Goal: Task Accomplishment & Management: Manage account settings

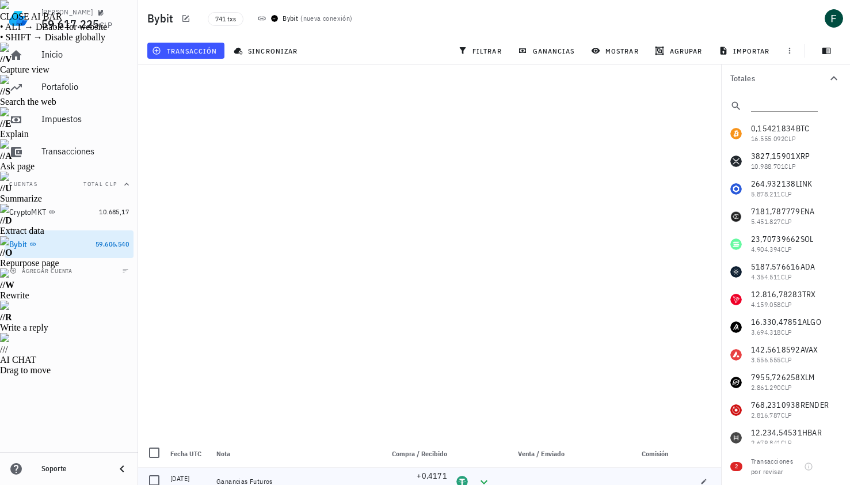
click at [280, 467] on div "Ganancias Futuros" at bounding box center [295, 481] width 166 height 28
click at [200, 51] on span "transacción" at bounding box center [185, 50] width 63 height 9
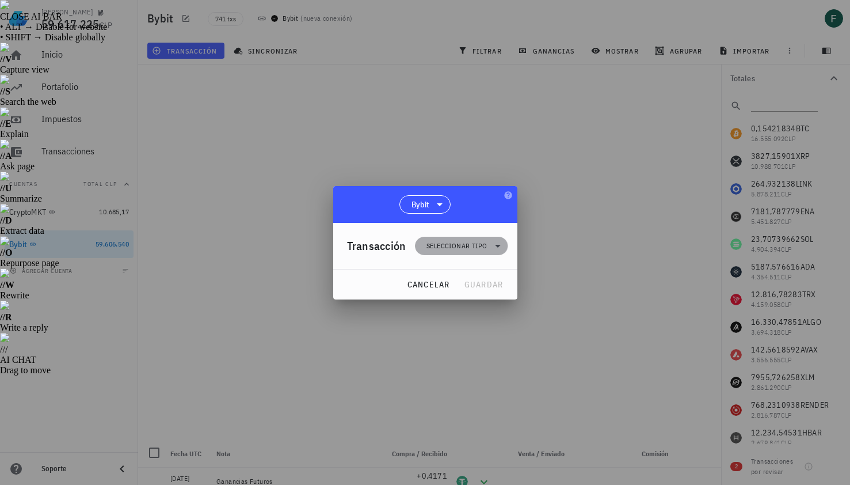
click at [433, 246] on span "Seleccionar tipo" at bounding box center [456, 246] width 60 height 12
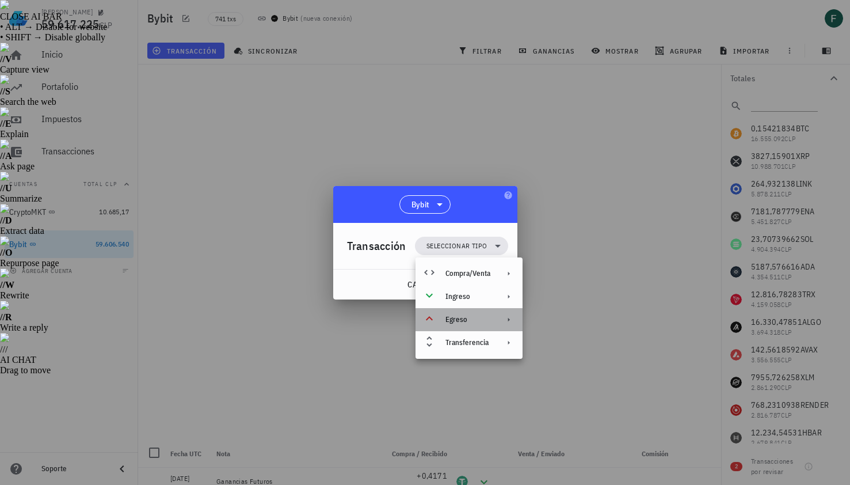
click at [447, 320] on div "Egreso" at bounding box center [467, 319] width 45 height 9
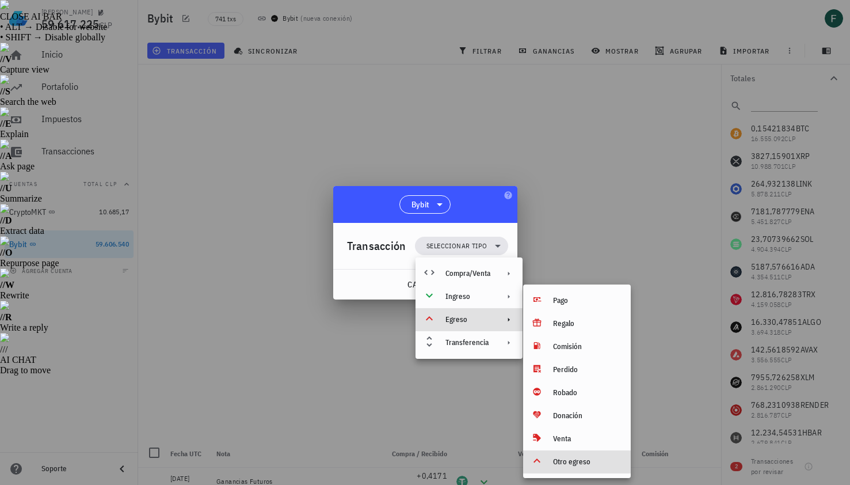
click at [578, 460] on div "Otro egreso" at bounding box center [587, 461] width 68 height 9
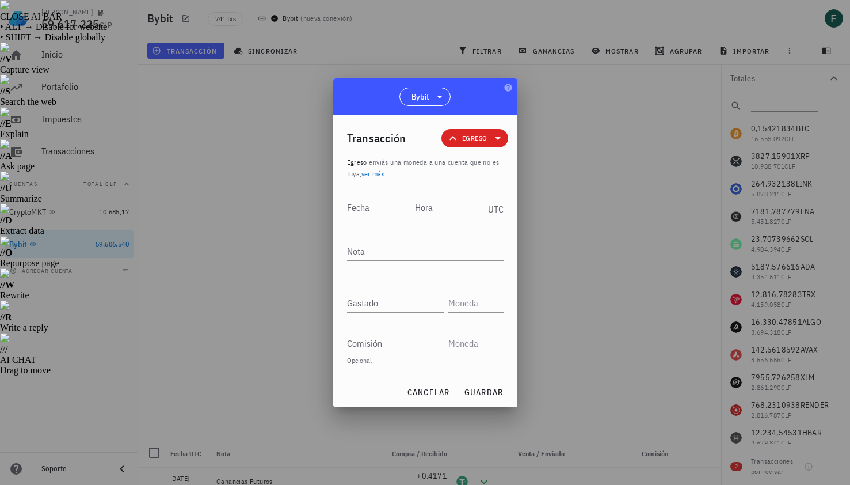
click at [432, 207] on input "Hora" at bounding box center [447, 207] width 64 height 18
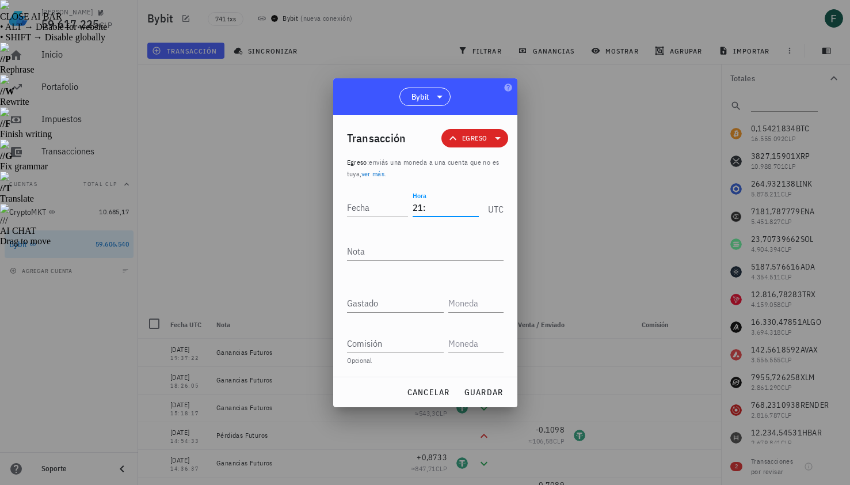
click at [644, 170] on div at bounding box center [425, 242] width 850 height 485
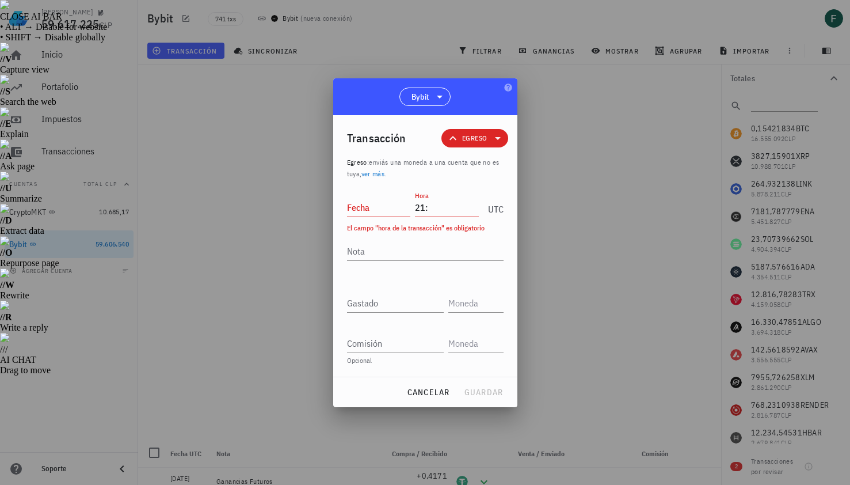
click at [440, 213] on input "21:" at bounding box center [447, 207] width 64 height 18
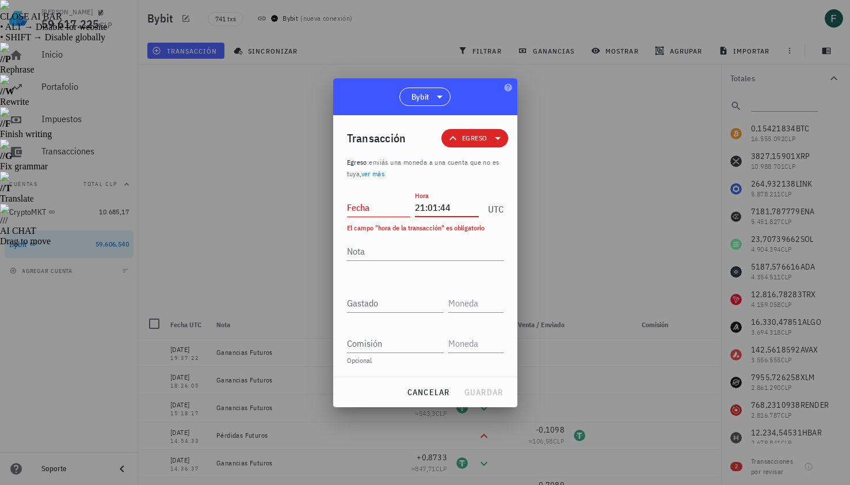
type input "21:01:44"
click at [353, 199] on div "Fecha" at bounding box center [379, 207] width 64 height 18
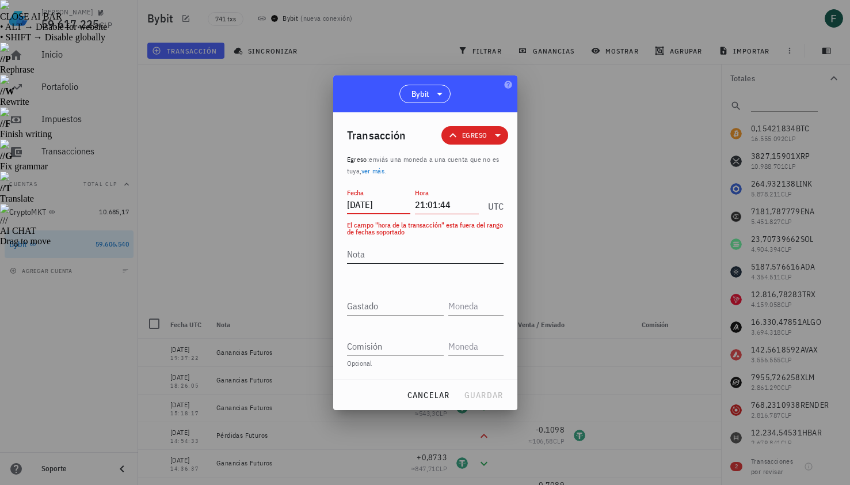
type input "[DATE]"
click at [367, 257] on textarea "Nota" at bounding box center [425, 254] width 157 height 18
type textarea "Pérdidas Futuros"
click at [379, 305] on input "Gastado" at bounding box center [395, 305] width 97 height 18
paste input "0,2704"
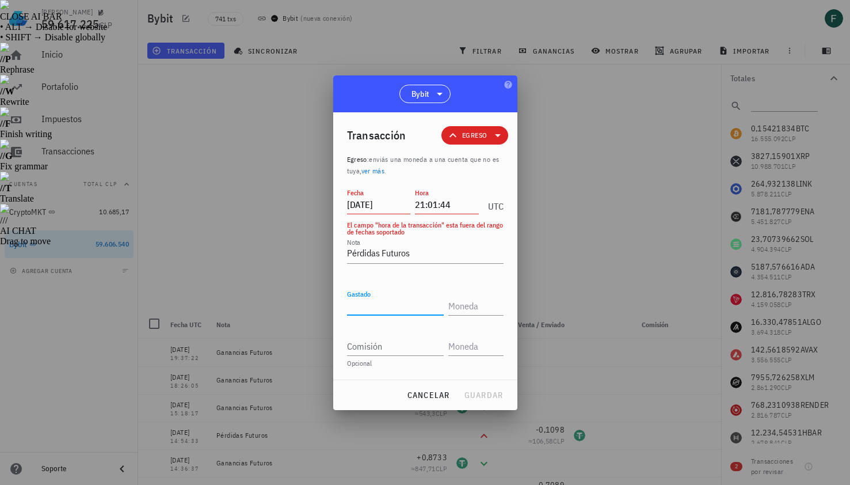
type input "0,2704"
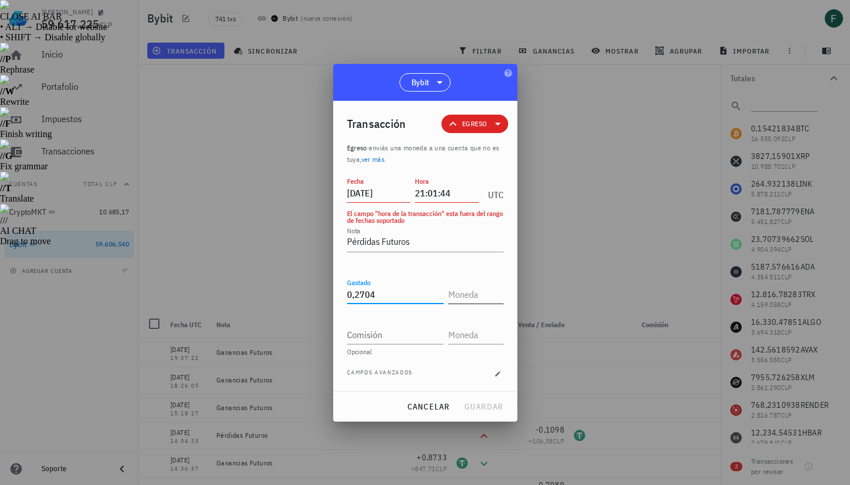
click at [455, 297] on input "text" at bounding box center [474, 294] width 53 height 18
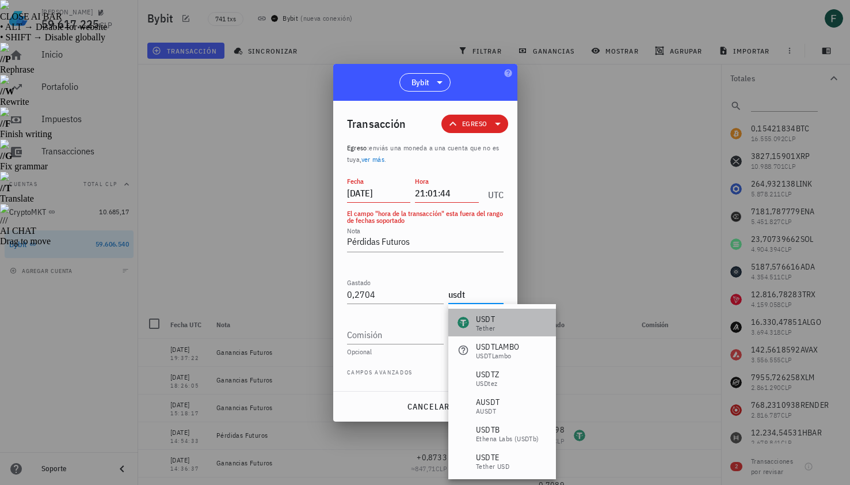
click at [487, 321] on div "USDT" at bounding box center [485, 319] width 19 height 12
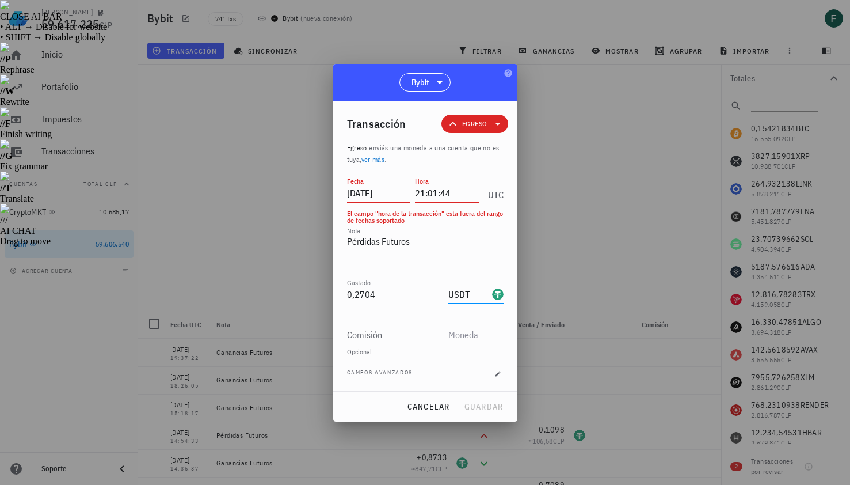
type input "USDT"
click at [445, 192] on input "21:01:44" at bounding box center [447, 193] width 64 height 18
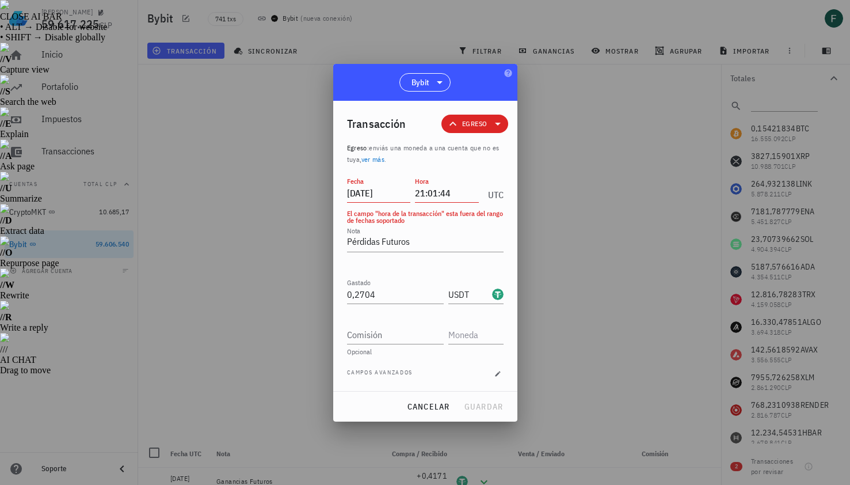
click at [561, 139] on div at bounding box center [425, 242] width 850 height 485
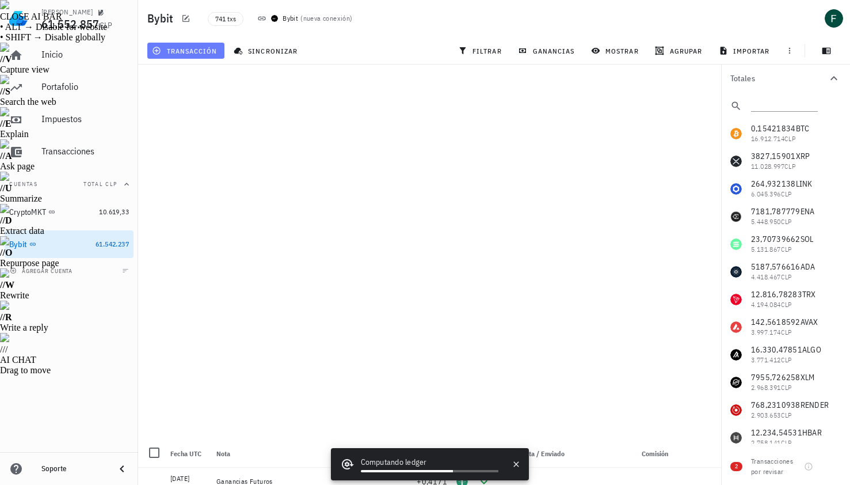
click at [187, 48] on span "transacción" at bounding box center [185, 50] width 63 height 9
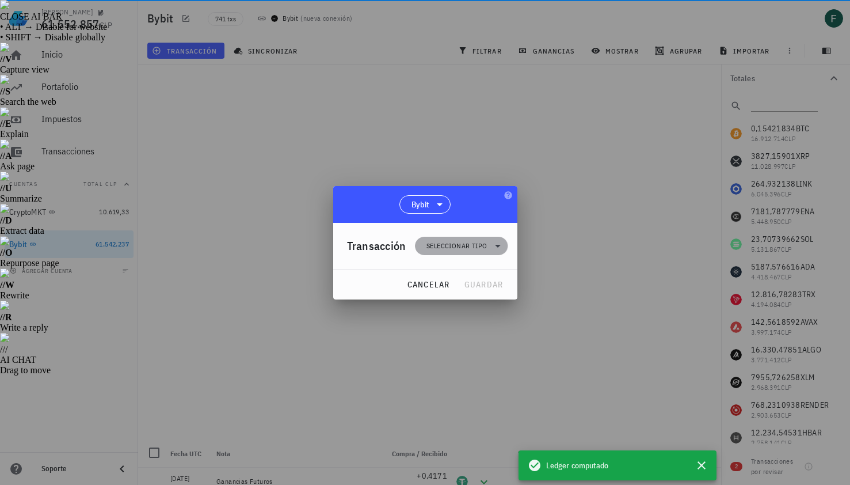
click at [449, 246] on span "Seleccionar tipo" at bounding box center [456, 246] width 60 height 12
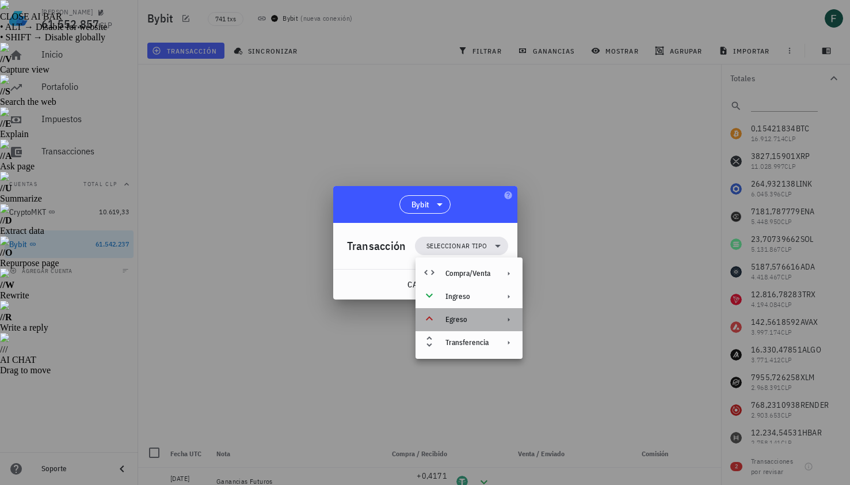
click at [464, 326] on div "Egreso" at bounding box center [469, 319] width 107 height 23
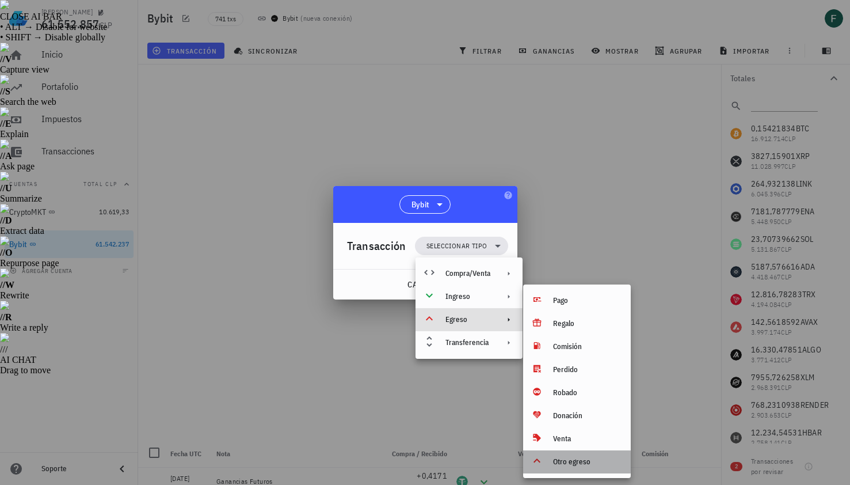
click at [570, 460] on div "Otro egreso" at bounding box center [587, 461] width 68 height 9
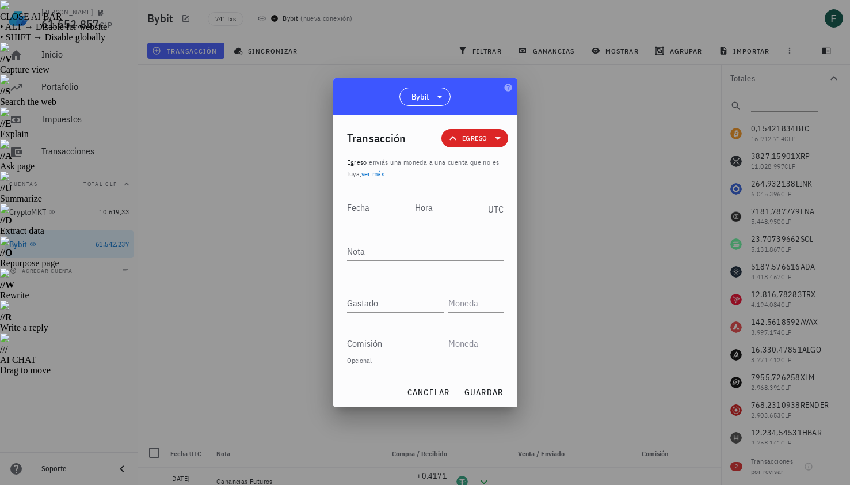
click at [379, 209] on input "Fecha" at bounding box center [379, 207] width 64 height 18
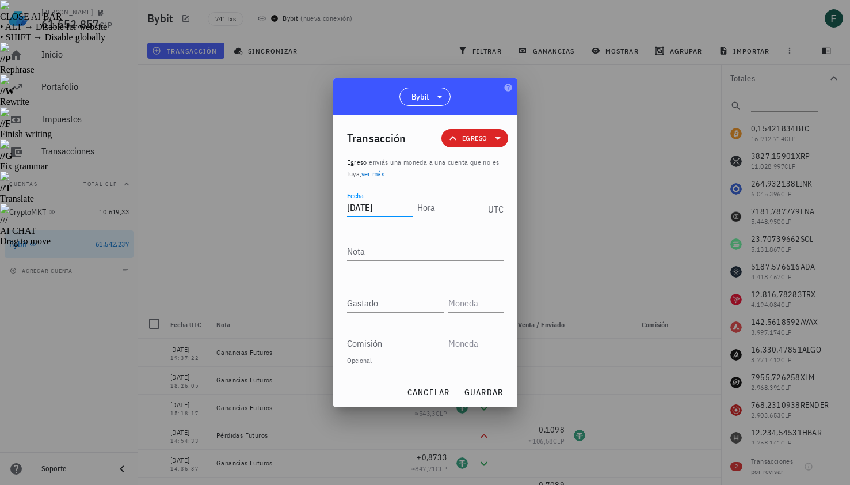
type input "[DATE]"
click at [432, 207] on input "Hora" at bounding box center [446, 207] width 66 height 18
click at [626, 208] on div at bounding box center [425, 242] width 850 height 485
click at [458, 208] on input "21:44:01" at bounding box center [446, 207] width 66 height 18
type input "21:01:44"
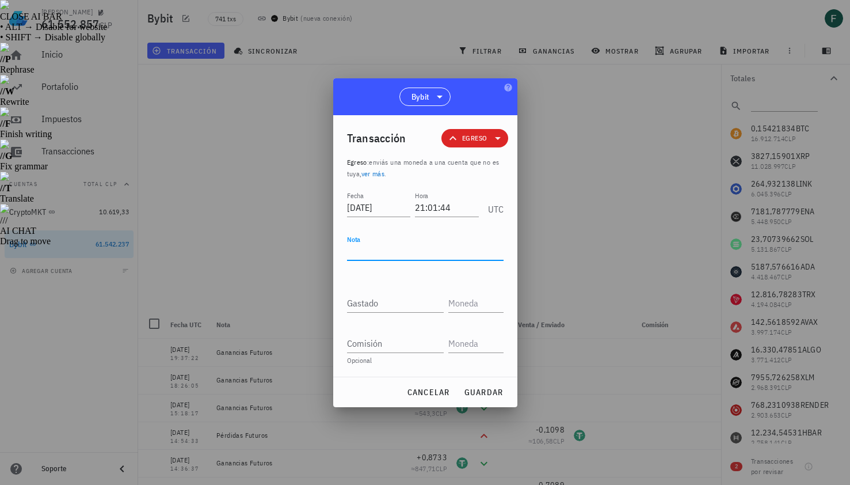
click at [425, 250] on textarea "Nota" at bounding box center [425, 251] width 157 height 18
type textarea "Pérdidas Futuros"
click at [399, 306] on input "Gastado" at bounding box center [395, 303] width 97 height 18
paste input "0,2704"
type input "0,2704"
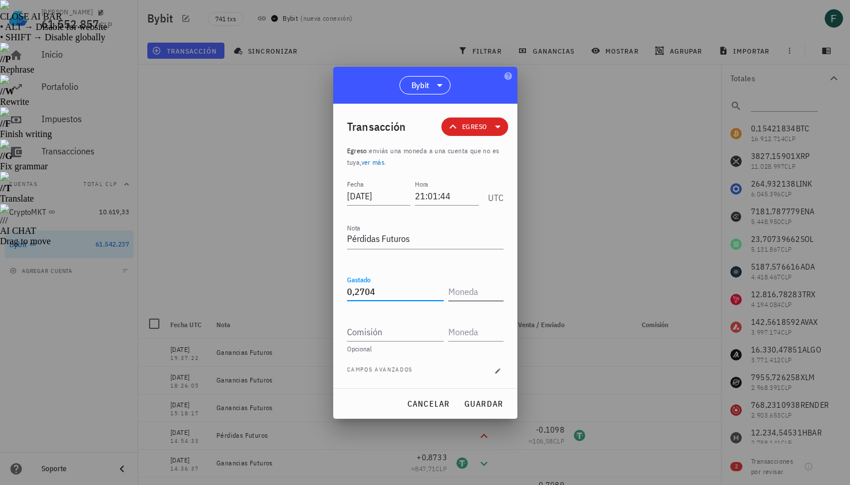
click at [477, 292] on input "text" at bounding box center [474, 291] width 53 height 18
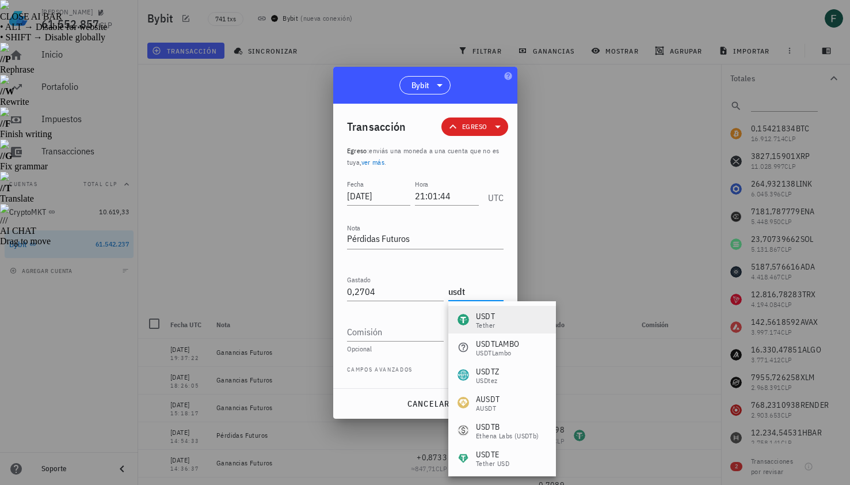
click at [495, 316] on div "USDT Tether" at bounding box center [502, 320] width 108 height 28
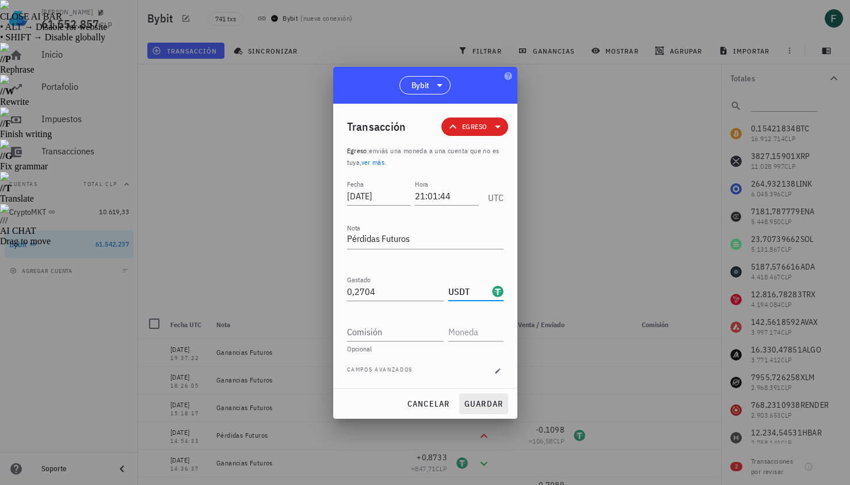
type input "USDT"
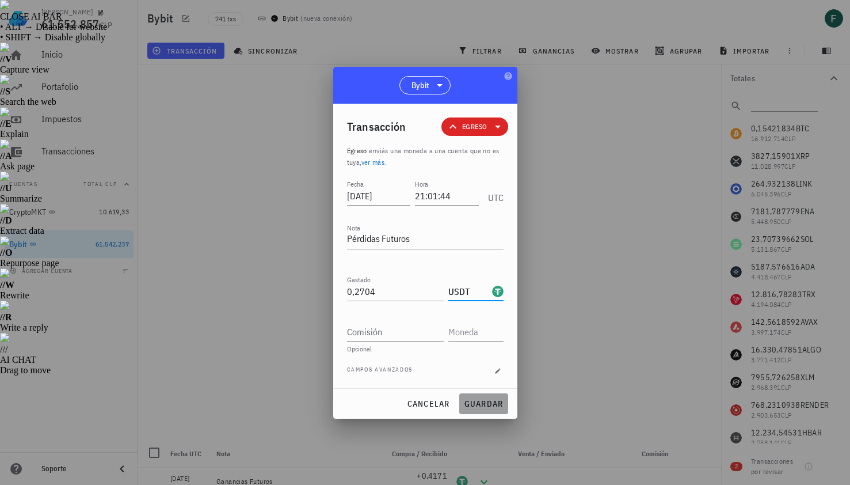
click at [489, 399] on span "guardar" at bounding box center [484, 403] width 40 height 10
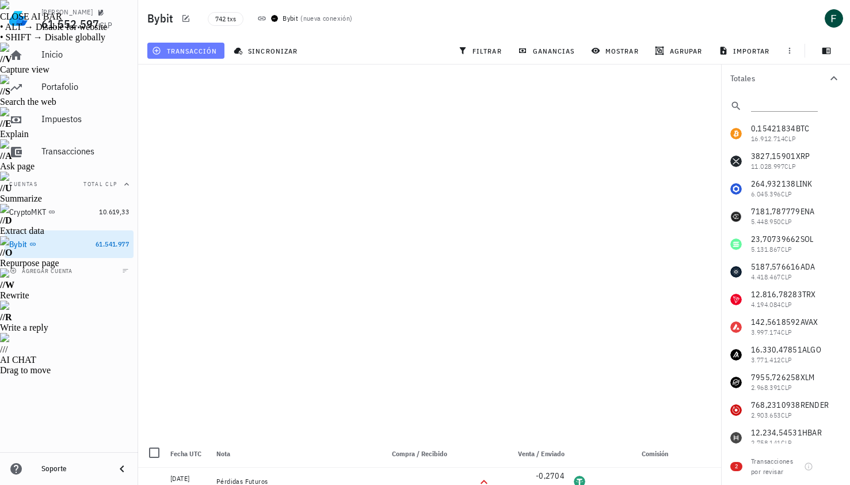
click at [185, 54] on span "transacción" at bounding box center [185, 50] width 63 height 9
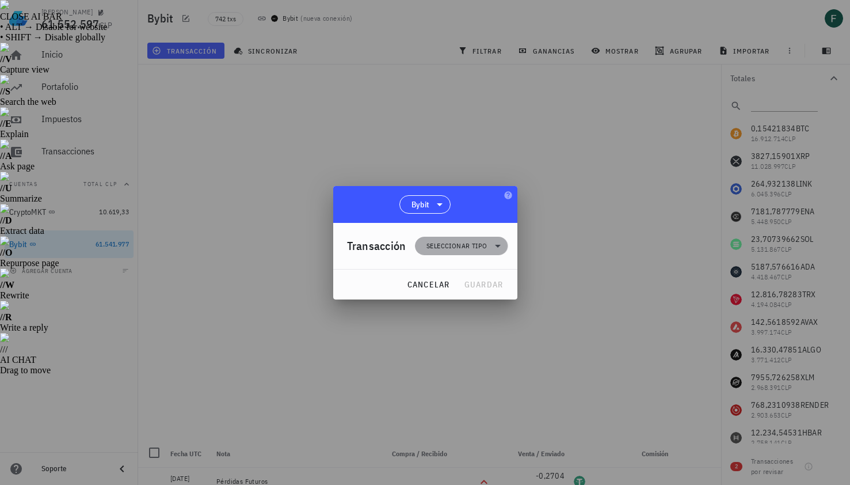
click at [440, 251] on span "Seleccionar tipo" at bounding box center [461, 246] width 79 height 18
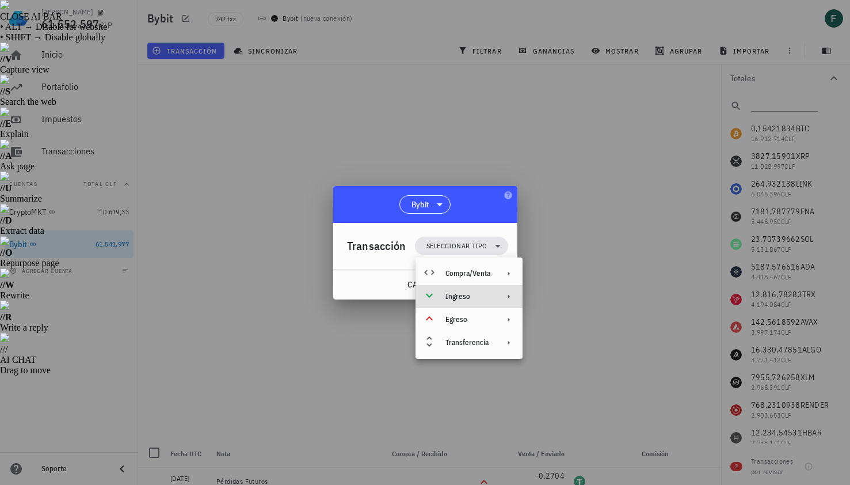
click at [452, 298] on div "Ingreso" at bounding box center [467, 296] width 45 height 9
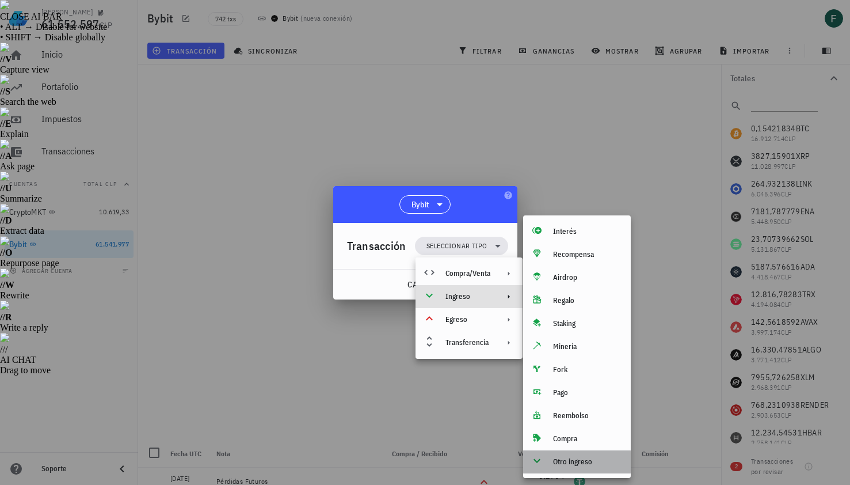
click at [574, 465] on div "Otro ingreso" at bounding box center [587, 461] width 68 height 9
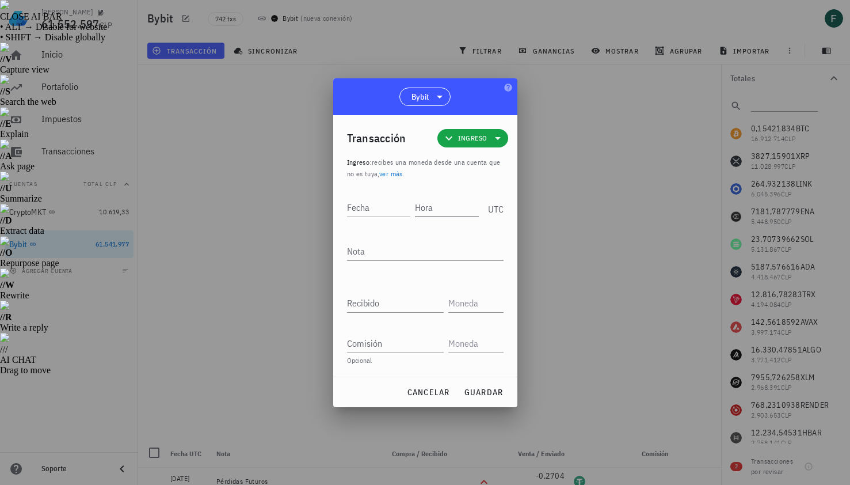
click at [432, 208] on input "Hora" at bounding box center [447, 207] width 64 height 18
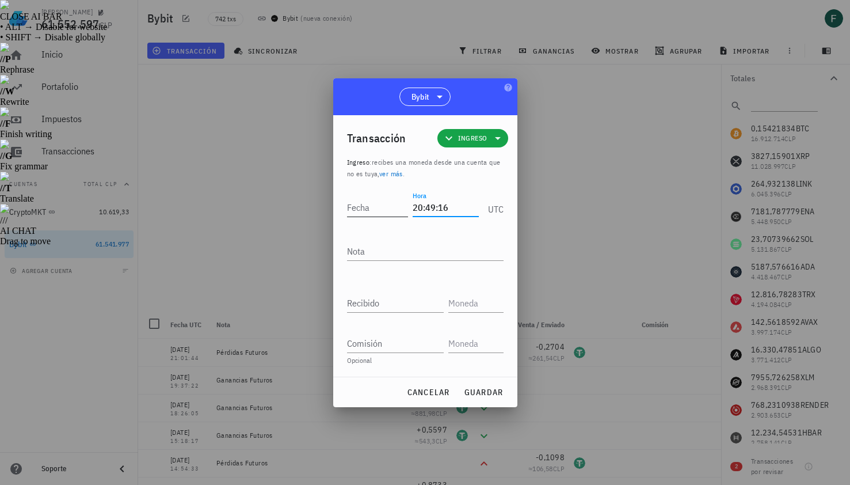
type input "20:49:16"
click at [363, 207] on input "Fecha" at bounding box center [378, 207] width 62 height 18
type input "[DATE]"
click at [369, 250] on textarea "Nota" at bounding box center [425, 251] width 157 height 18
type textarea "Ganancias Futuros"
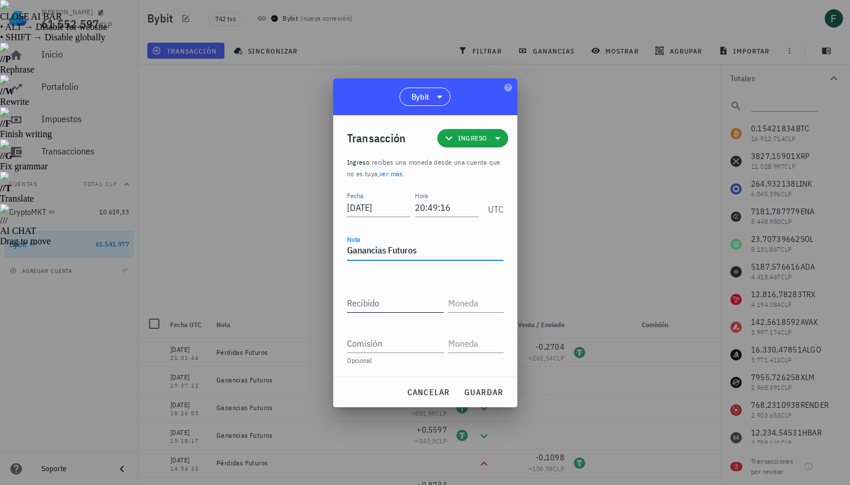
click at [373, 303] on input "Recibido" at bounding box center [395, 303] width 97 height 18
paste input "1,6035"
type input "1,6035"
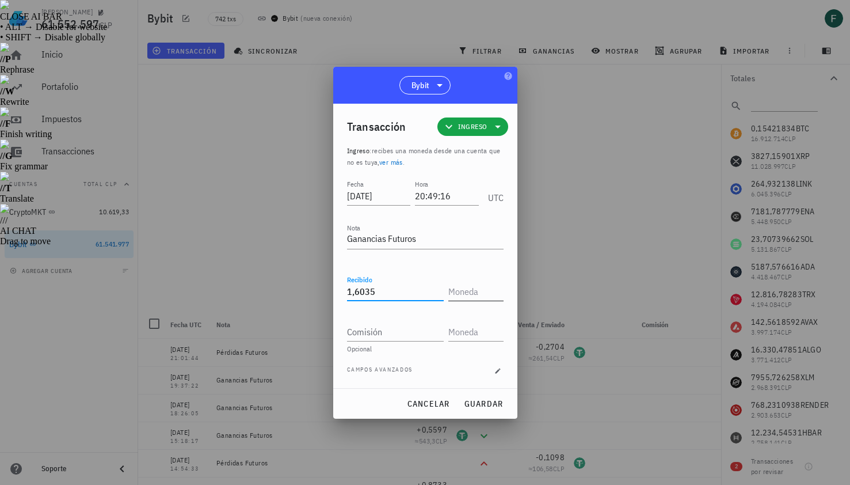
click at [481, 294] on input "text" at bounding box center [474, 291] width 53 height 18
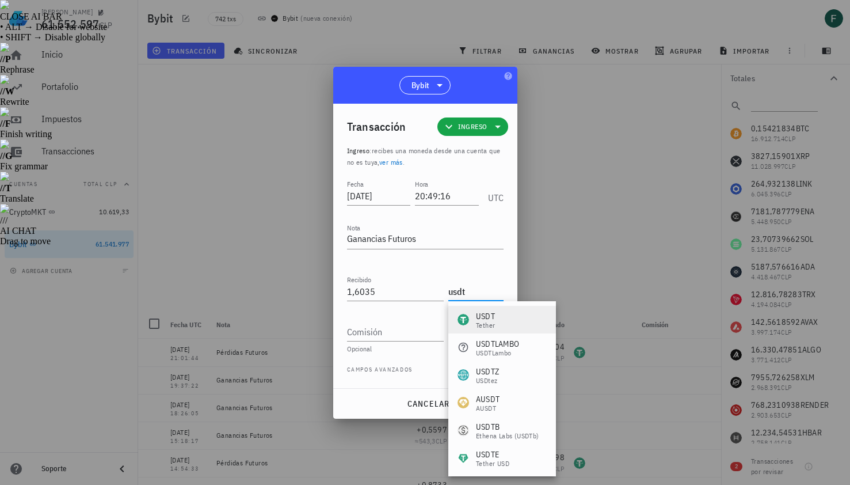
click at [493, 322] on div "Tether" at bounding box center [485, 325] width 19 height 7
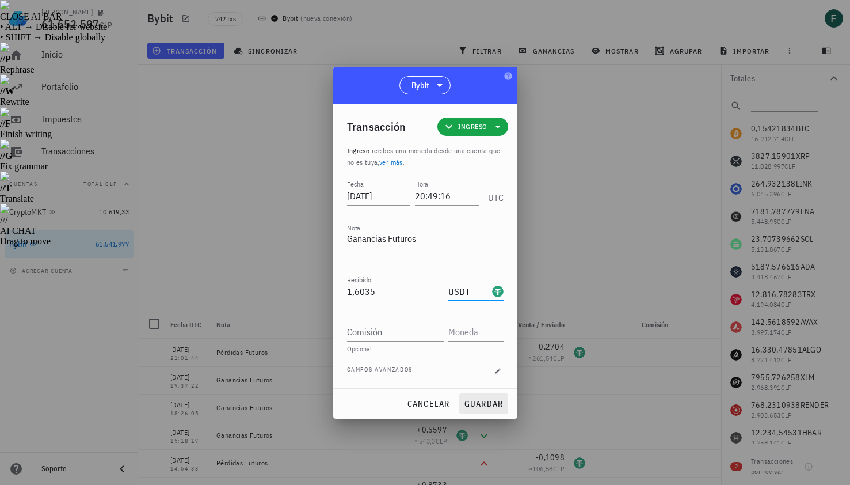
type input "USDT"
click at [493, 397] on button "guardar" at bounding box center [483, 403] width 49 height 21
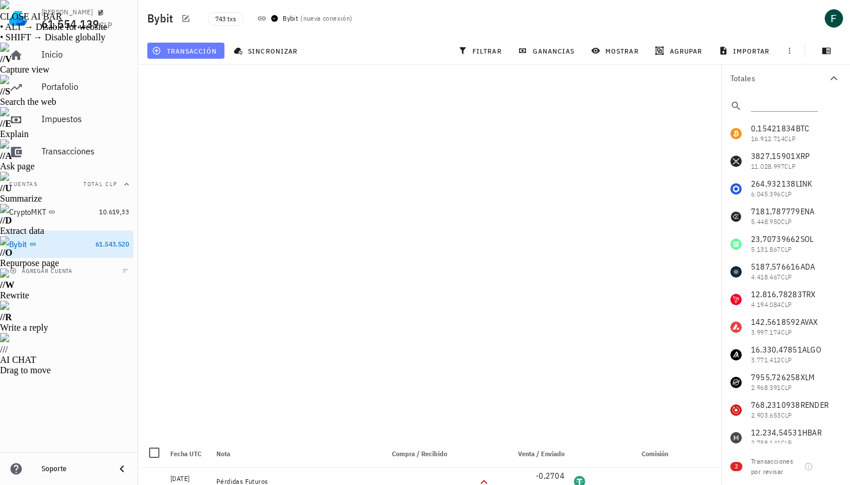
click at [208, 55] on span "transacción" at bounding box center [185, 50] width 63 height 9
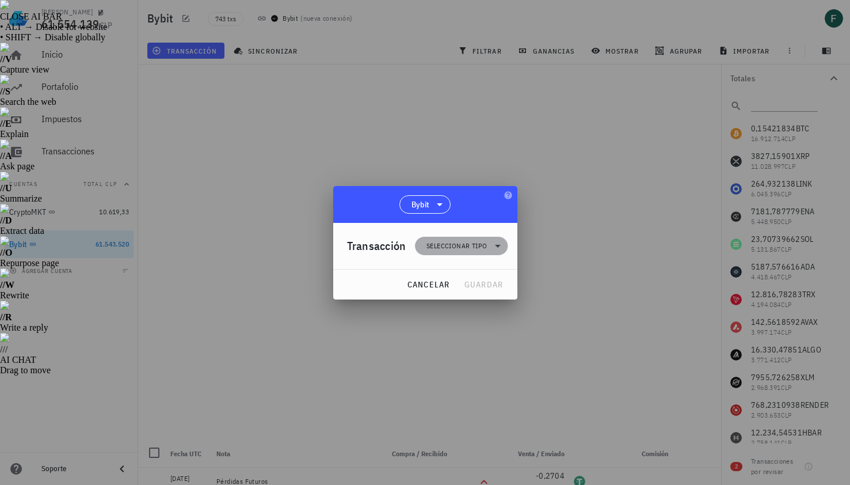
click at [441, 242] on span "Seleccionar tipo" at bounding box center [456, 246] width 60 height 12
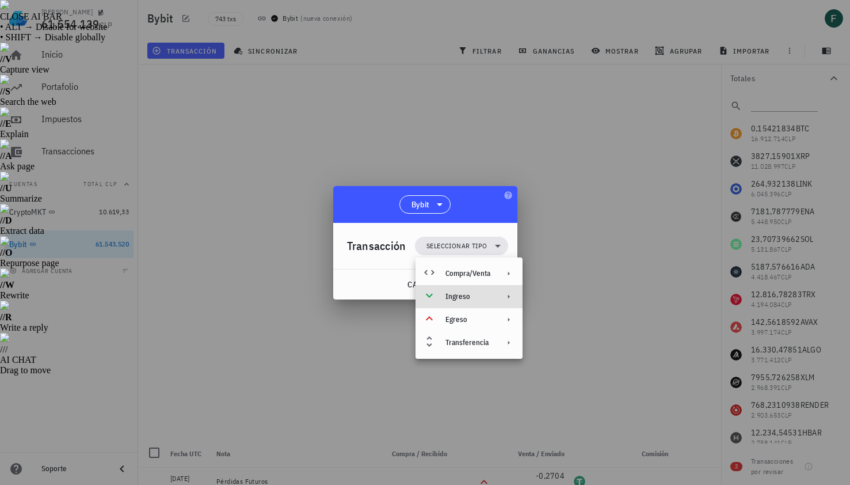
click at [464, 296] on div "Ingreso" at bounding box center [467, 296] width 45 height 9
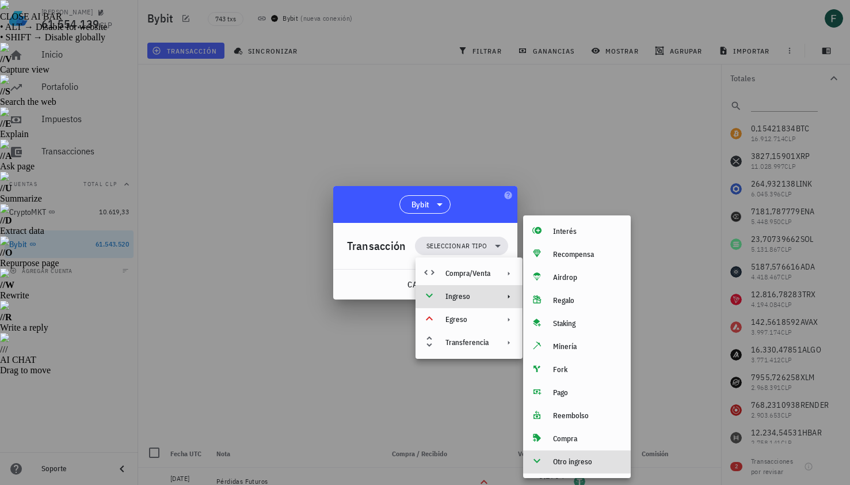
click at [576, 461] on div "Otro ingreso" at bounding box center [587, 461] width 68 height 9
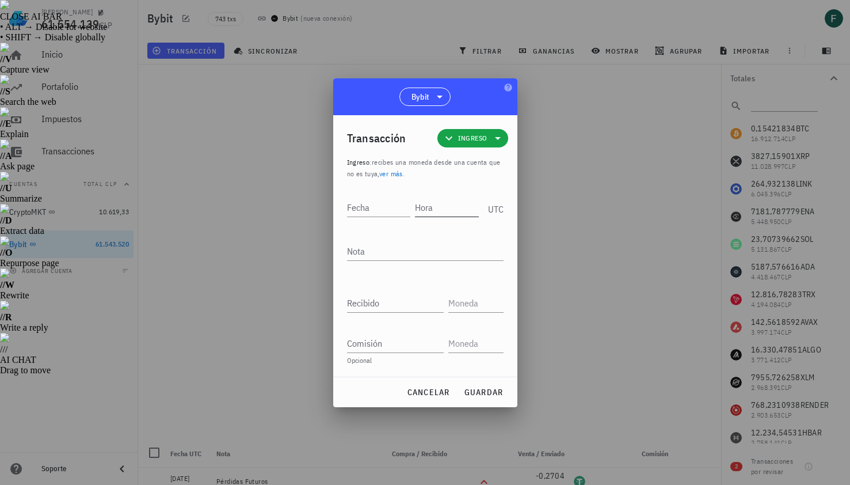
click at [436, 205] on input "Hora" at bounding box center [447, 207] width 64 height 18
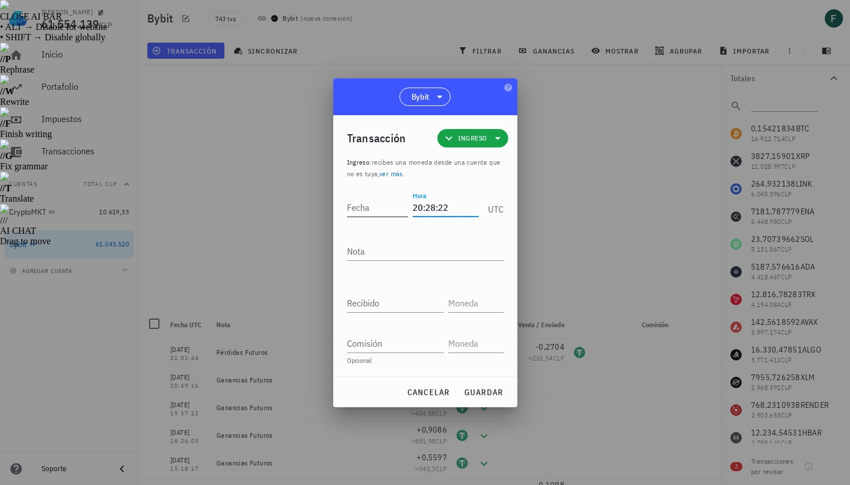
type input "20:28:22"
click at [372, 212] on input "Fecha" at bounding box center [380, 207] width 66 height 18
type input "[DATE]"
click at [373, 259] on textarea "Nota" at bounding box center [425, 251] width 157 height 18
click at [626, 220] on div at bounding box center [425, 242] width 850 height 485
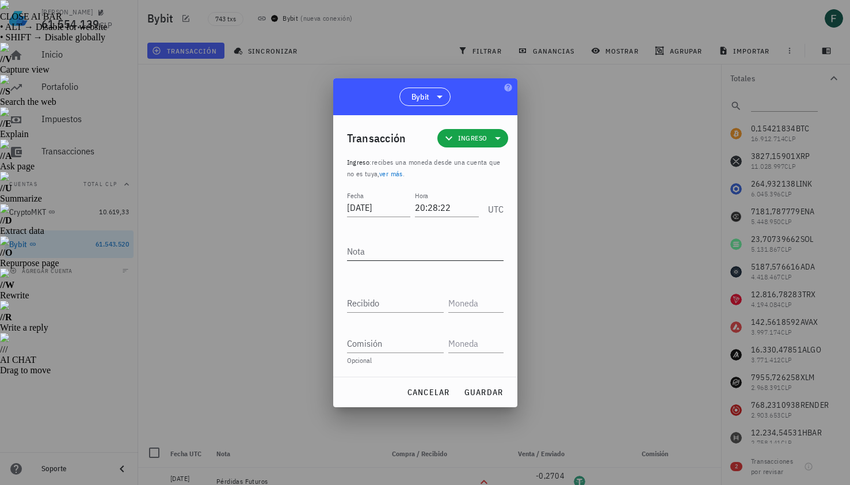
click at [447, 243] on textarea "Nota" at bounding box center [425, 251] width 157 height 18
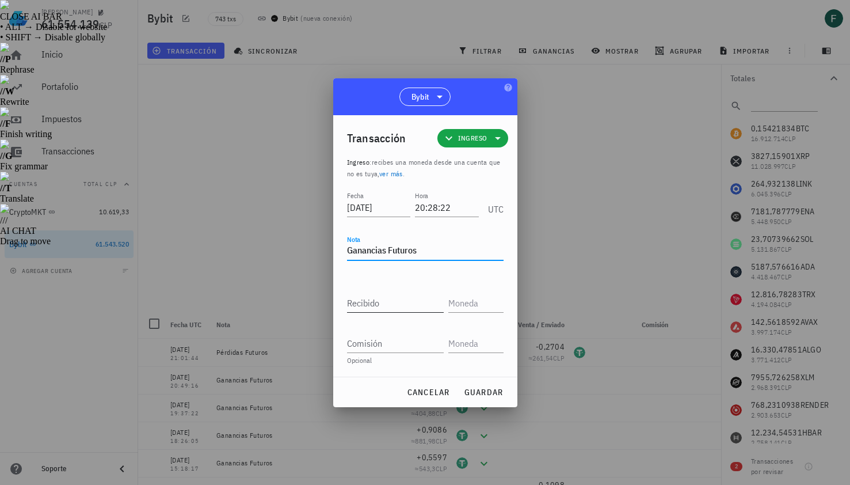
type textarea "Ganancias Futuros"
click at [407, 300] on input "Recibido" at bounding box center [395, 303] width 97 height 18
paste input "0,559"
type input "0,559"
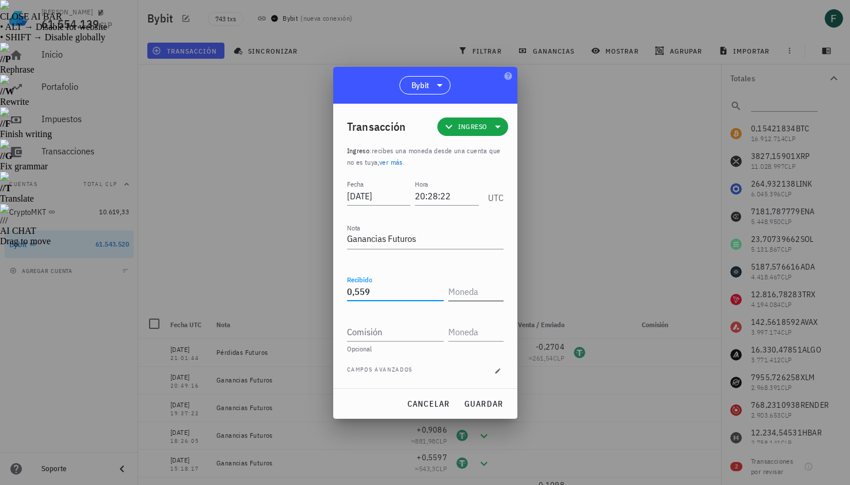
click at [470, 296] on input "text" at bounding box center [474, 291] width 53 height 18
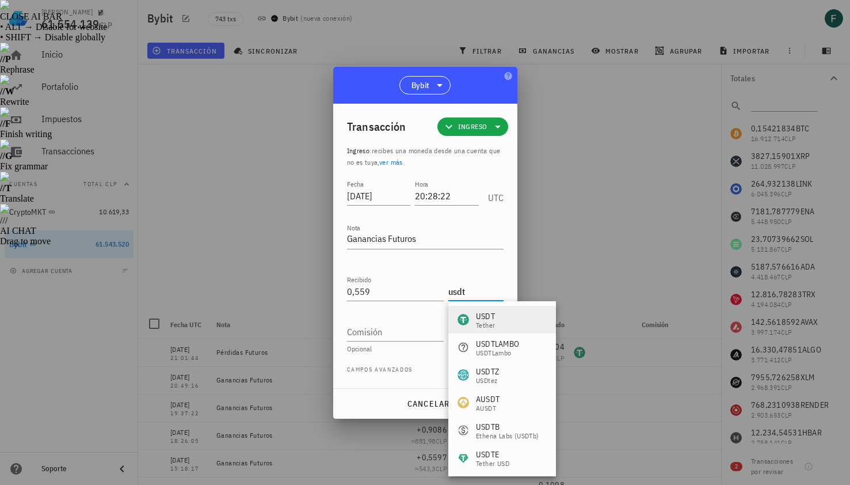
click at [489, 330] on div "USDT Tether" at bounding box center [502, 320] width 108 height 28
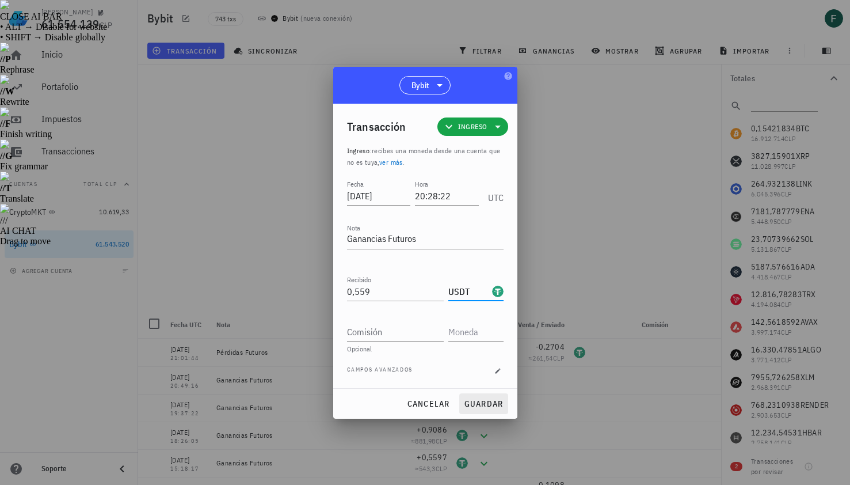
type input "USDT"
click at [488, 411] on button "guardar" at bounding box center [483, 403] width 49 height 21
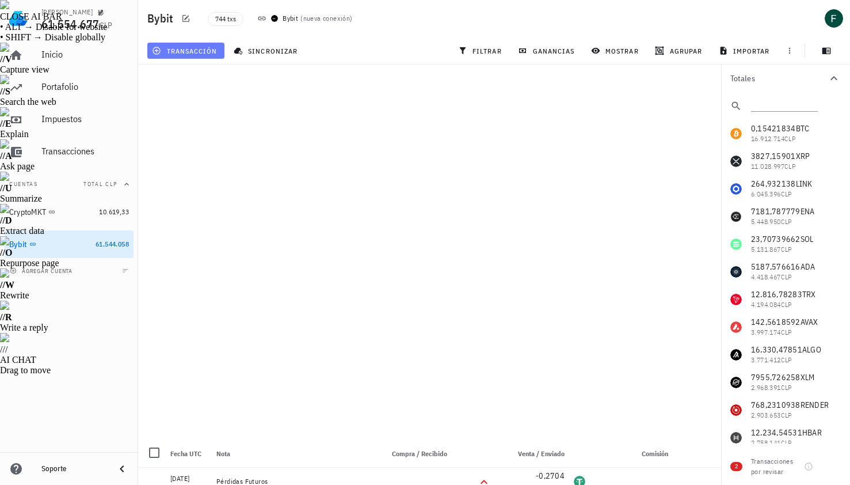
click at [208, 52] on span "transacción" at bounding box center [185, 50] width 63 height 9
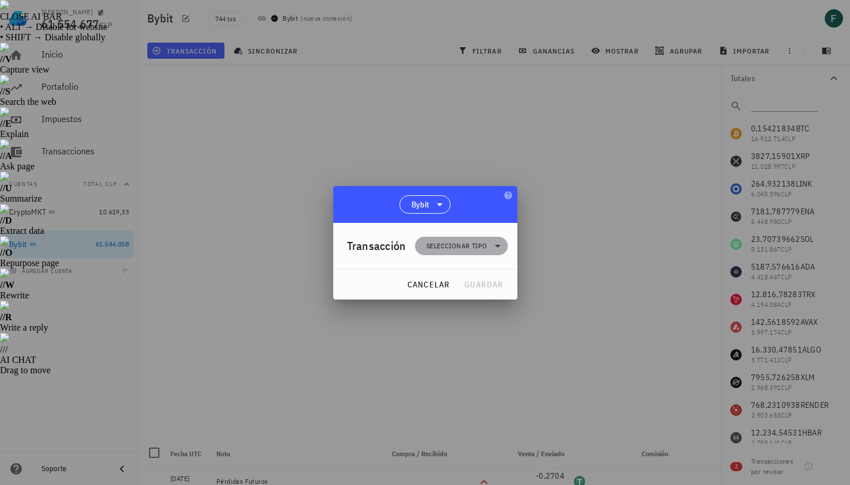
click at [448, 243] on span "Seleccionar tipo" at bounding box center [456, 246] width 60 height 12
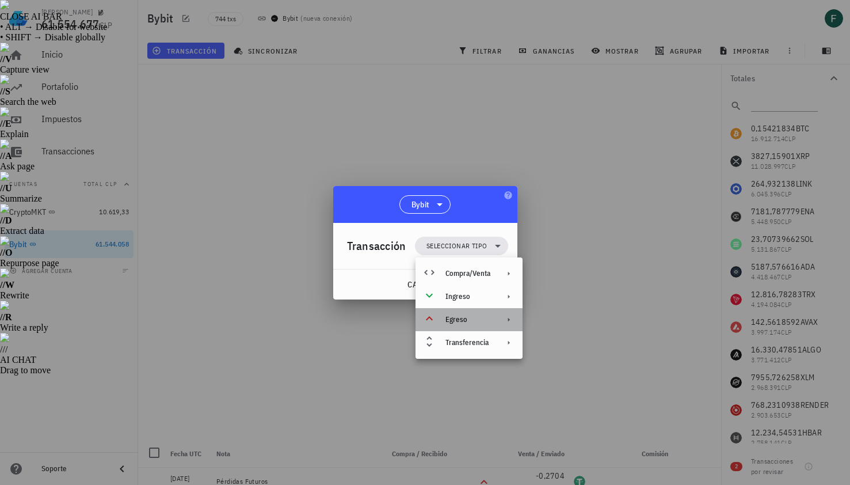
click at [458, 318] on div "Egreso" at bounding box center [467, 319] width 45 height 9
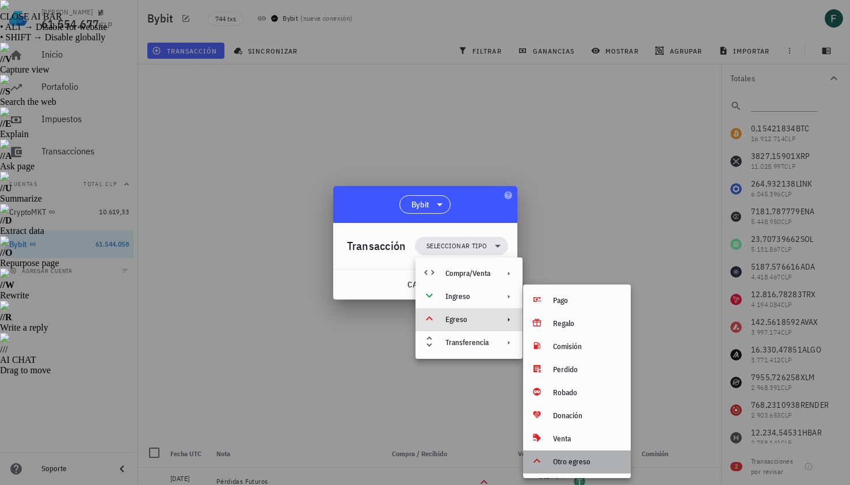
click at [569, 463] on div "Otro egreso" at bounding box center [587, 461] width 68 height 9
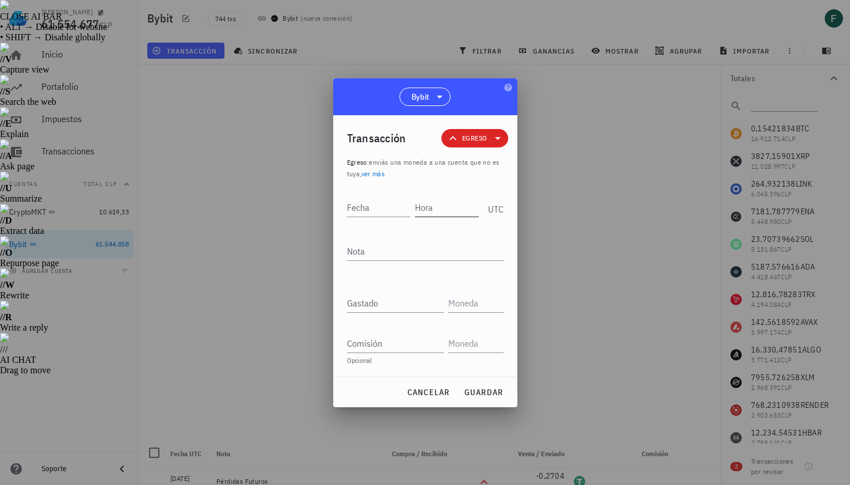
click at [451, 207] on input "Hora" at bounding box center [447, 207] width 64 height 18
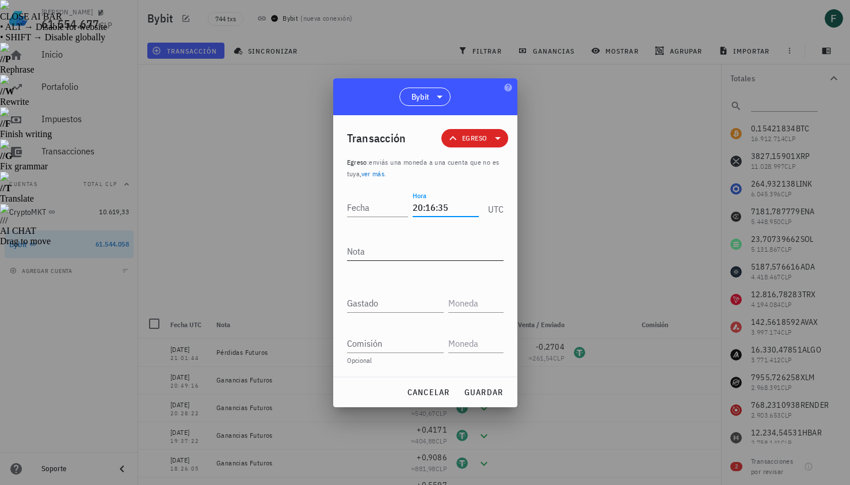
type input "20:16:35"
click at [441, 245] on textarea "Nota" at bounding box center [425, 251] width 157 height 18
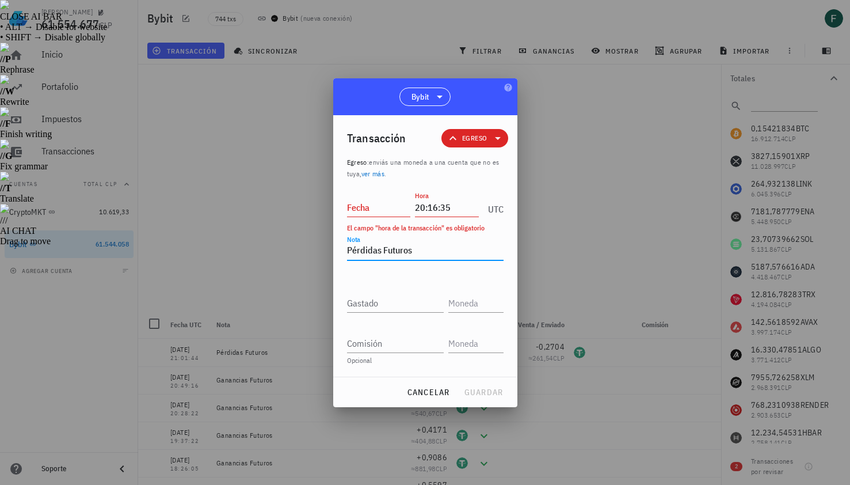
type textarea "Pérdidas Futuros"
click at [378, 199] on input "Fecha" at bounding box center [379, 207] width 64 height 18
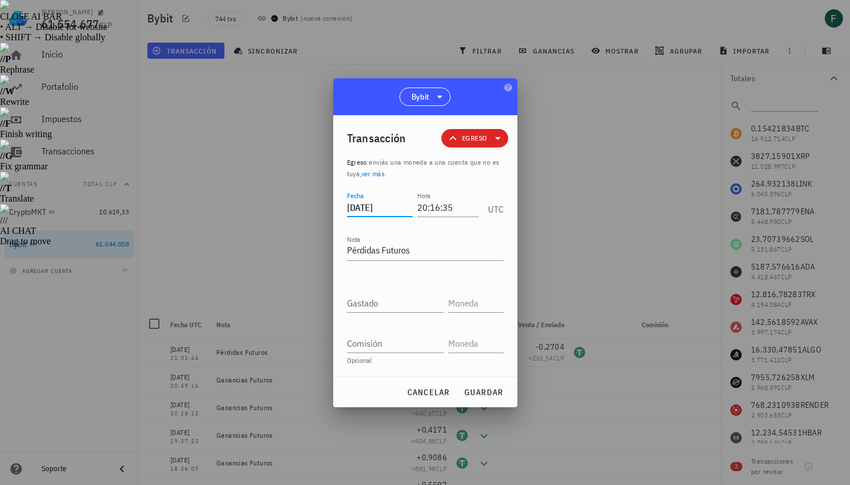
type input "[DATE]"
click at [376, 318] on div at bounding box center [425, 321] width 157 height 8
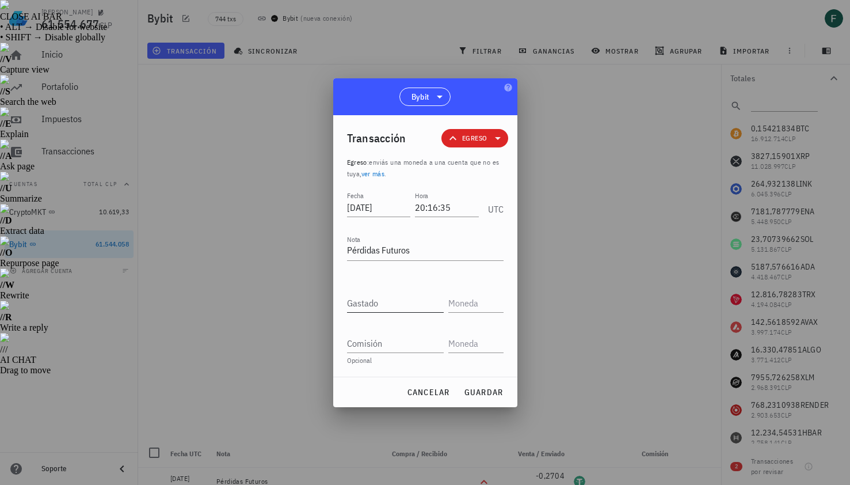
click at [388, 309] on input "Gastado" at bounding box center [395, 303] width 97 height 18
paste input "0,0599"
type input "0,0599"
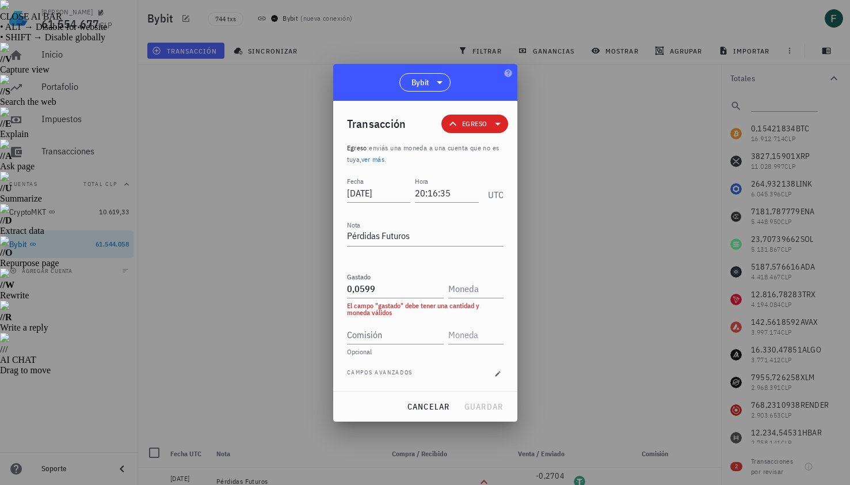
click at [460, 306] on div "El campo "gastado" debe tener una cantidad y moneda válidos" at bounding box center [425, 309] width 157 height 14
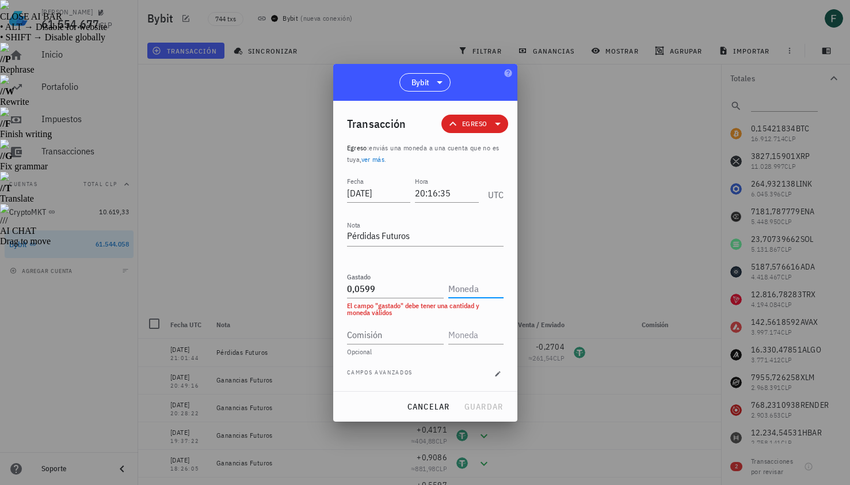
click at [467, 291] on input "text" at bounding box center [474, 288] width 53 height 18
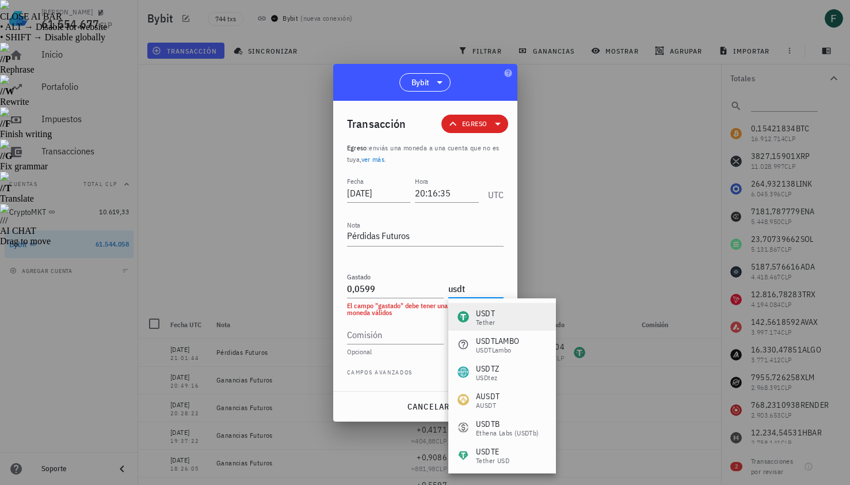
click at [489, 314] on div "USDT" at bounding box center [485, 313] width 19 height 12
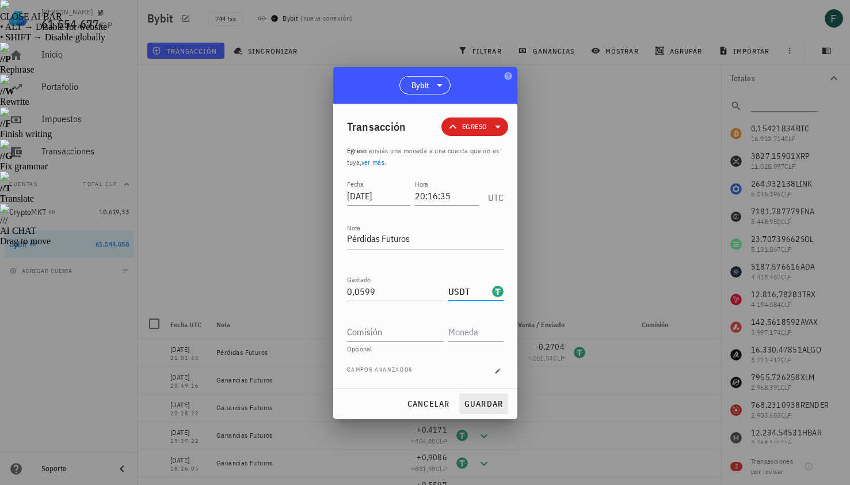
type input "USDT"
click at [492, 405] on span "guardar" at bounding box center [484, 403] width 40 height 10
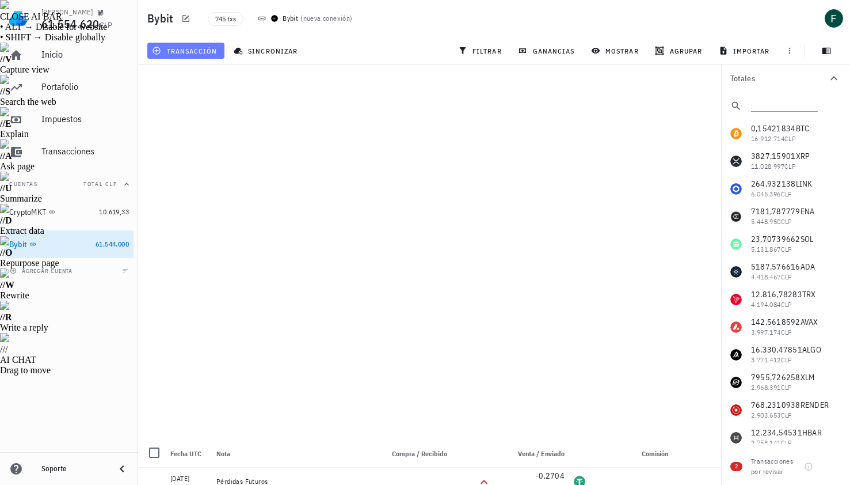
click at [208, 46] on span "transacción" at bounding box center [185, 50] width 63 height 9
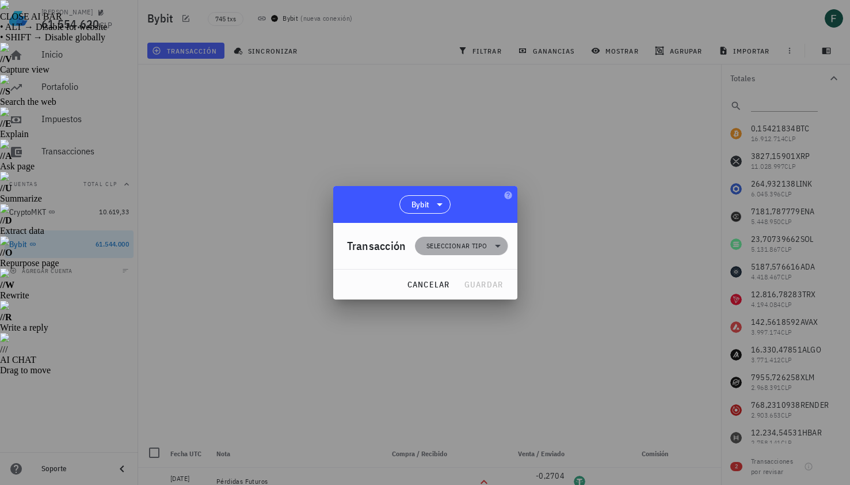
click at [452, 245] on span "Seleccionar tipo" at bounding box center [456, 246] width 60 height 12
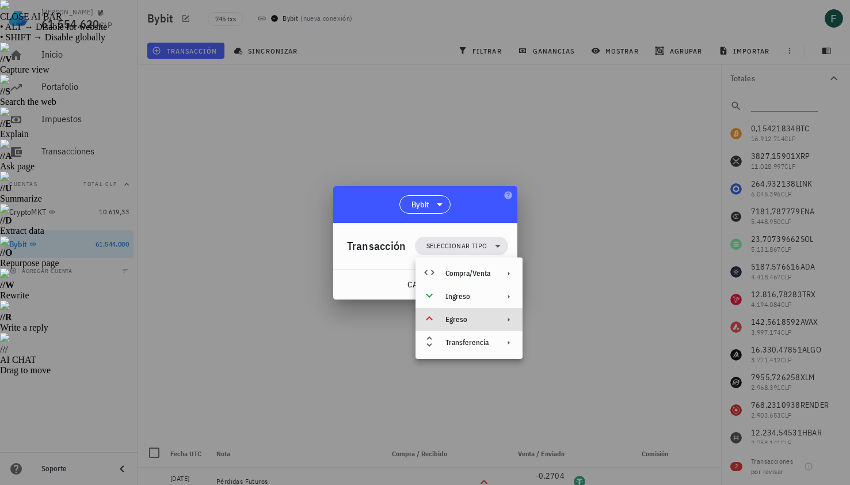
click at [459, 319] on div "Egreso" at bounding box center [467, 319] width 45 height 9
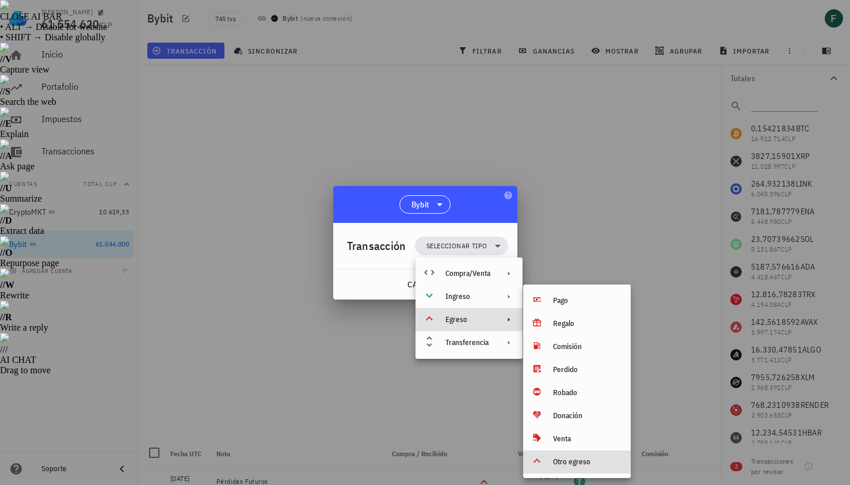
click at [550, 462] on div "Otro egreso" at bounding box center [577, 461] width 108 height 23
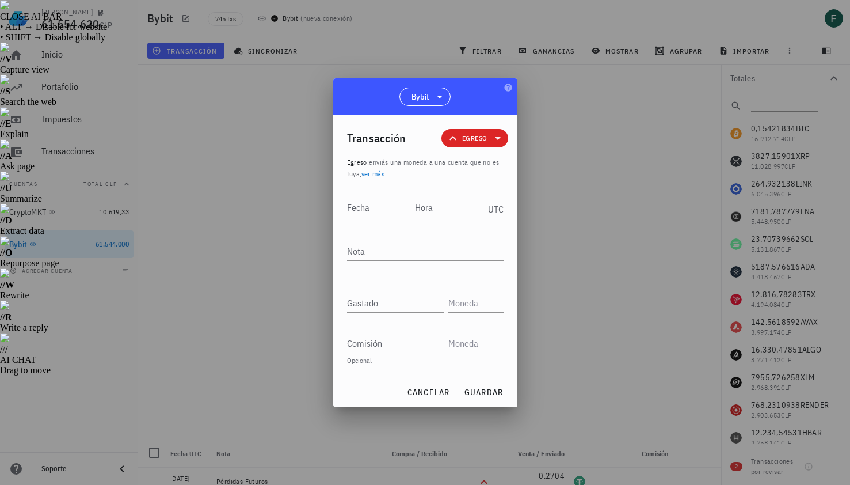
click at [453, 206] on input "Hora" at bounding box center [447, 207] width 64 height 18
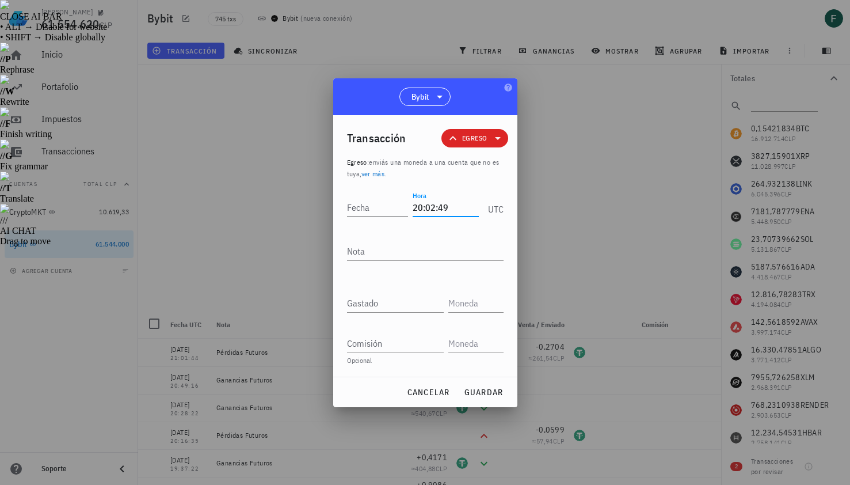
type input "20:02:49"
click at [372, 207] on input "Fecha" at bounding box center [378, 207] width 62 height 18
type input "[DATE]"
click at [373, 252] on textarea "Nota" at bounding box center [425, 251] width 157 height 18
type textarea "Pérdidas Futuros"
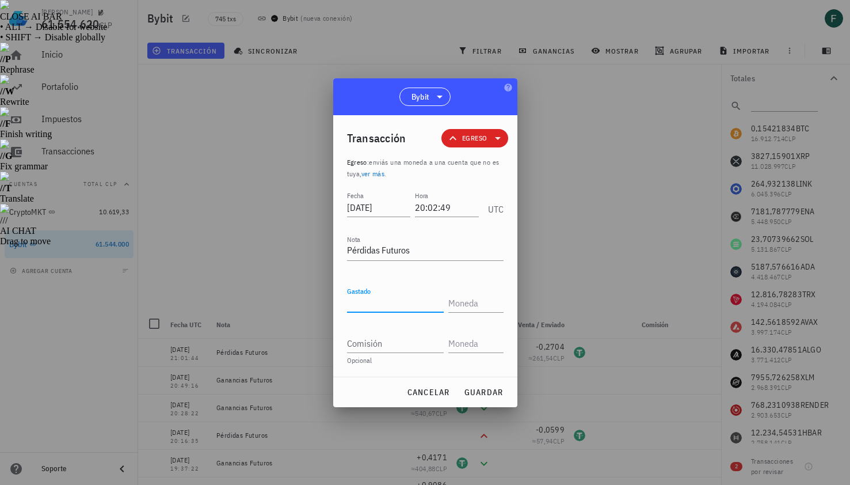
click at [373, 302] on input "Gastado" at bounding box center [395, 303] width 97 height 18
paste input "0,1163"
type input "0,1163"
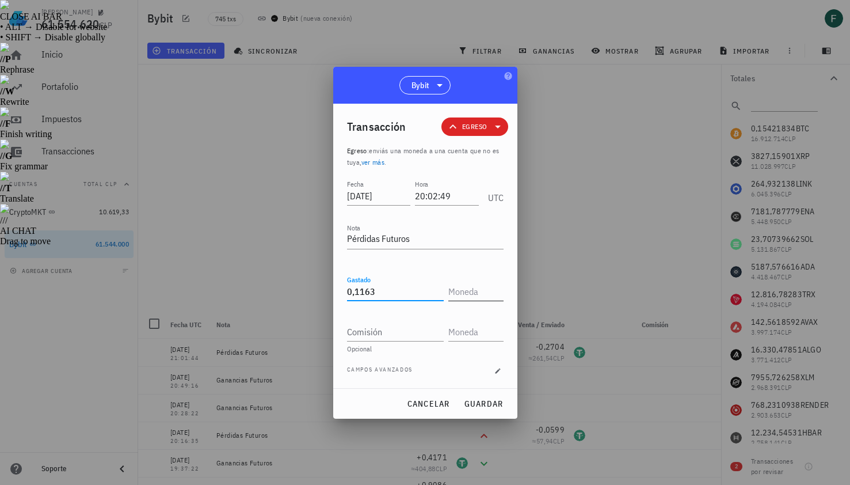
click at [464, 290] on input "text" at bounding box center [474, 291] width 53 height 18
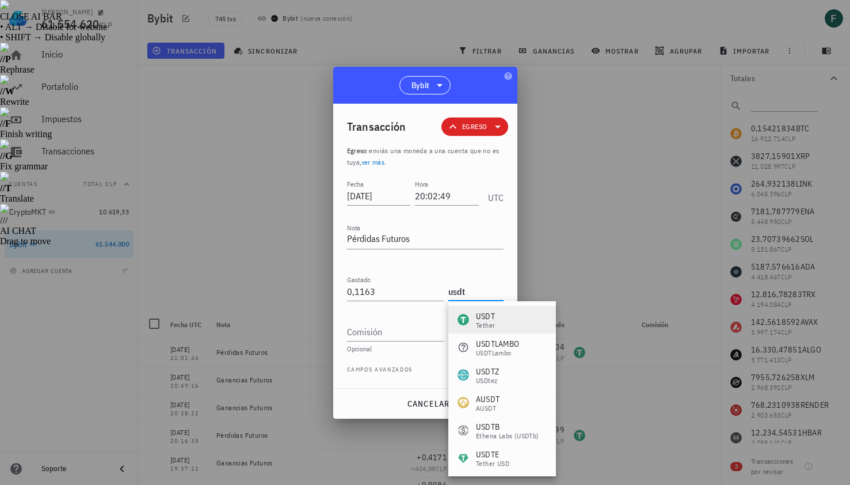
click at [485, 315] on div "USDT" at bounding box center [485, 316] width 19 height 12
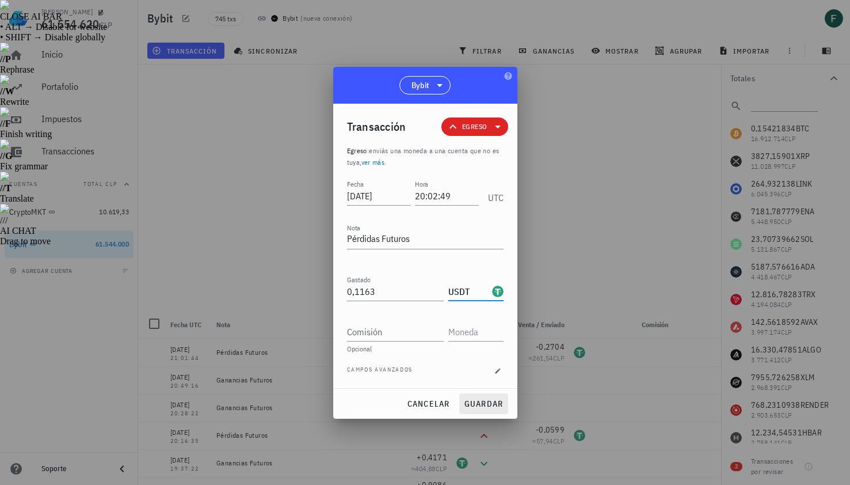
type input "USDT"
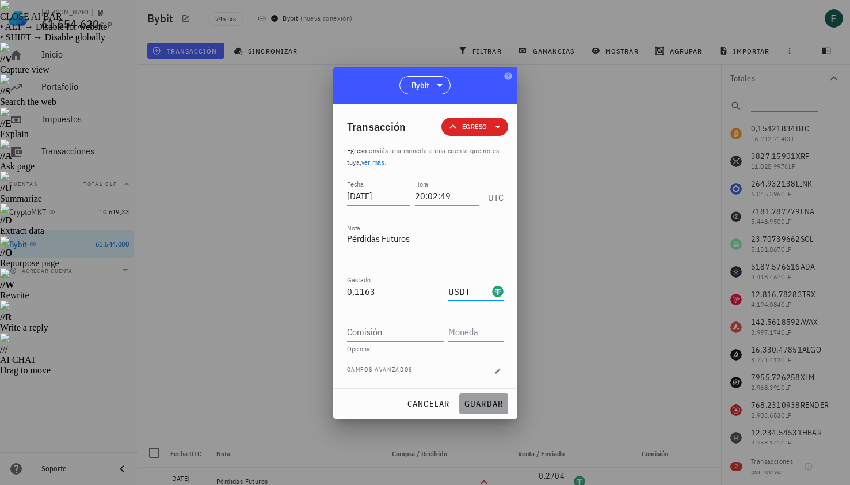
click at [489, 407] on span "guardar" at bounding box center [484, 403] width 40 height 10
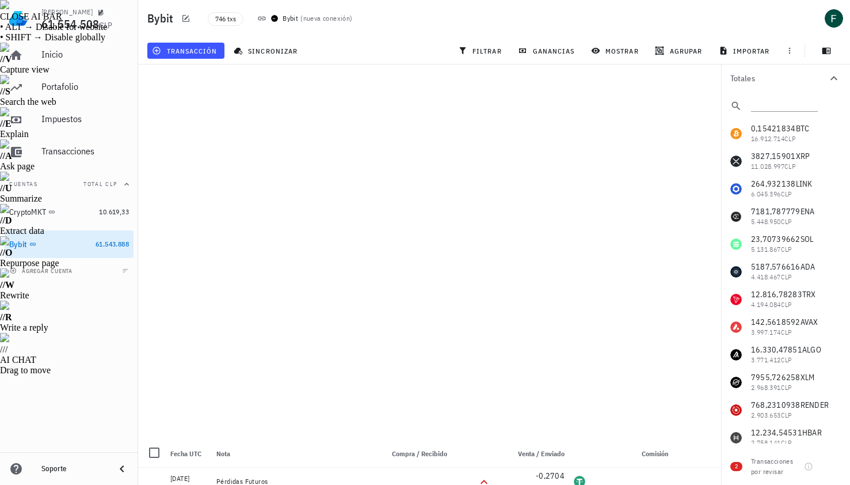
click at [400, 31] on div "746 txs Bybit ( nueva conexión )" at bounding box center [397, 18] width 392 height 29
